Goal: Information Seeking & Learning: Learn about a topic

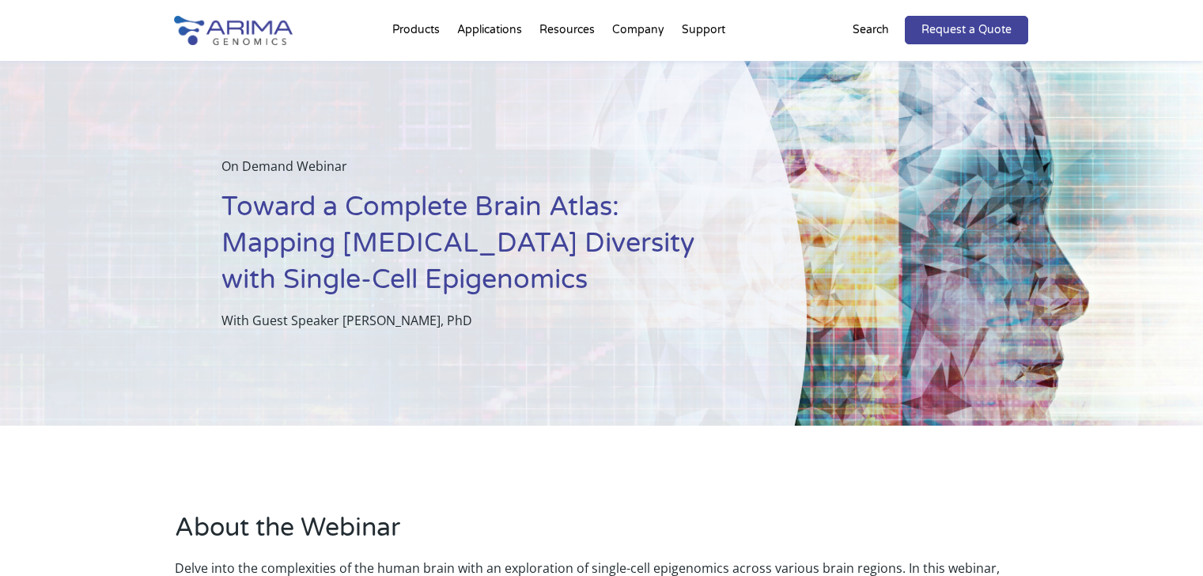
scroll to position [623, 0]
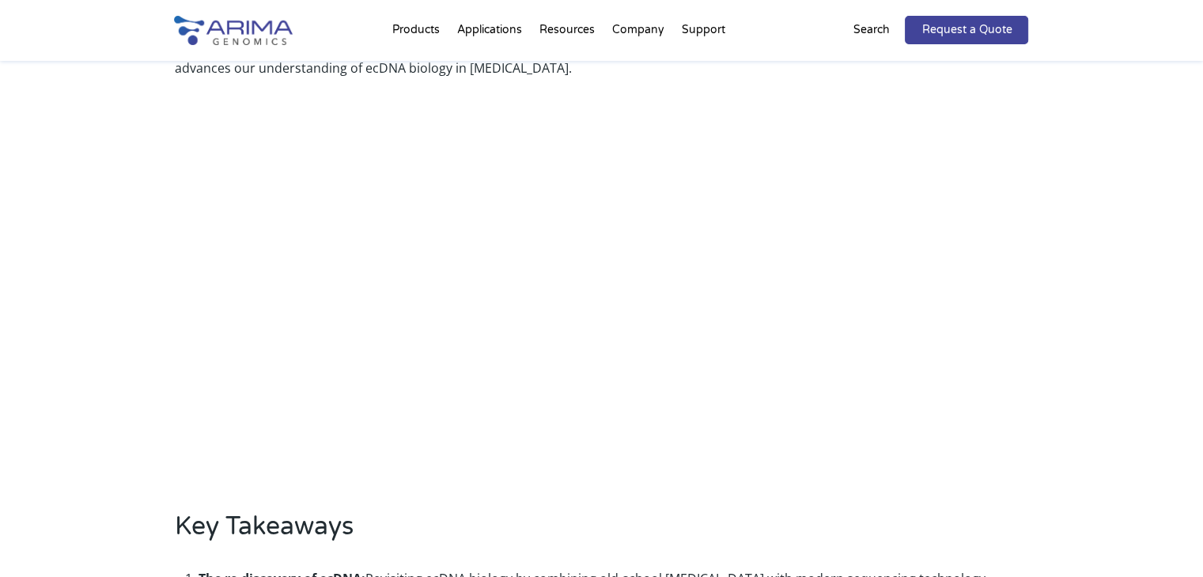
scroll to position [573, 0]
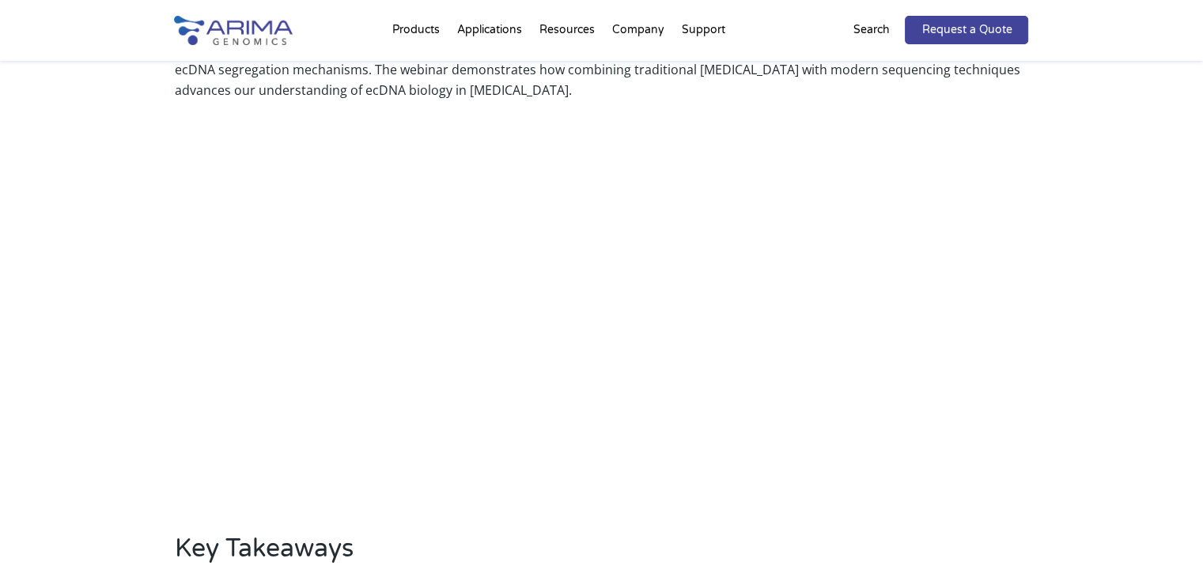
click at [1141, 327] on div "About the Webinar This webinar explores the role of extrachromosomal DNA (ecDNA…" at bounding box center [601, 312] width 1203 height 918
click at [165, 301] on div "About the Webinar This webinar explores the role of extrachromosomal DNA (ecDNA…" at bounding box center [601, 312] width 1203 height 918
